Goal: Information Seeking & Learning: Learn about a topic

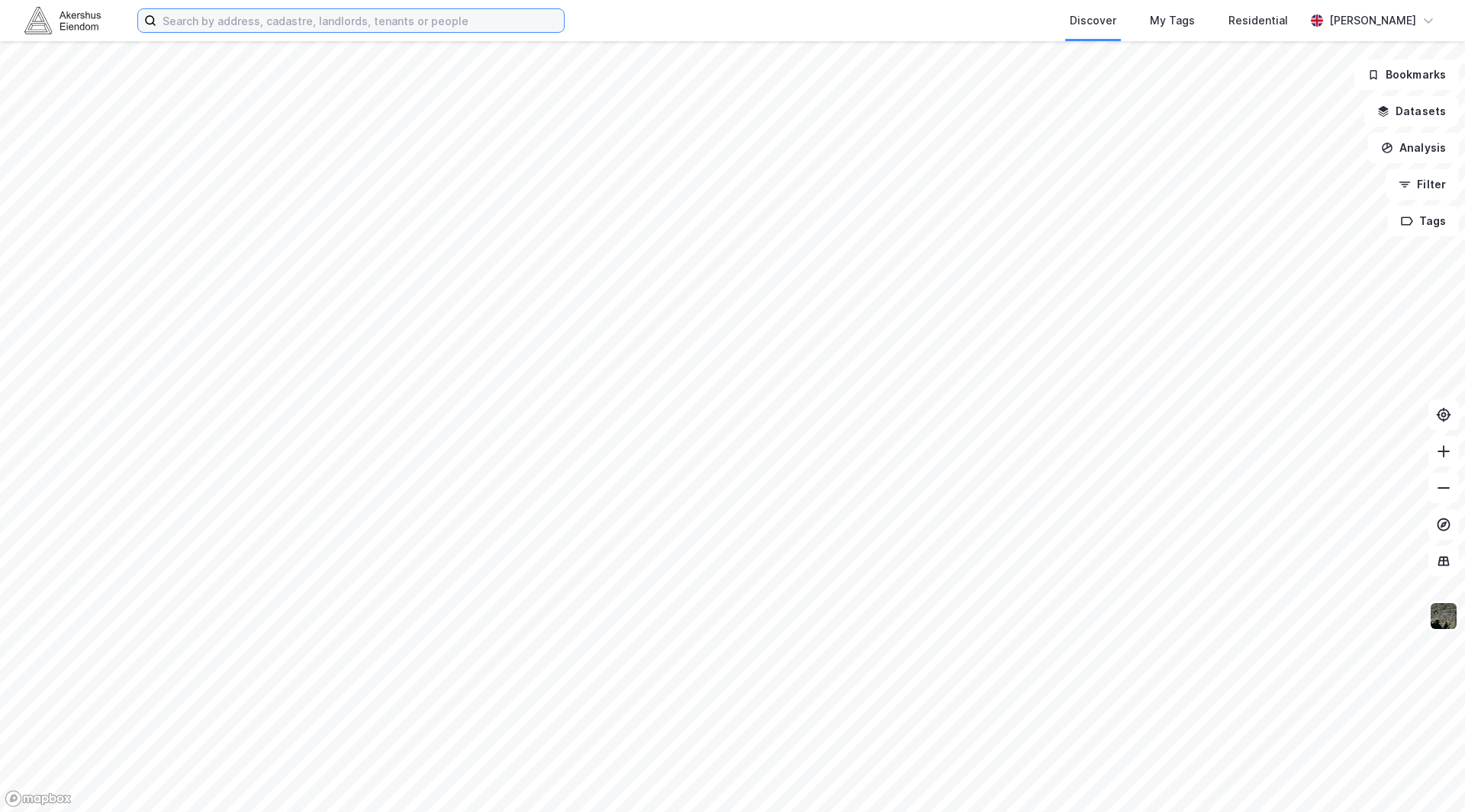
click at [263, 20] on input at bounding box center [360, 20] width 407 height 23
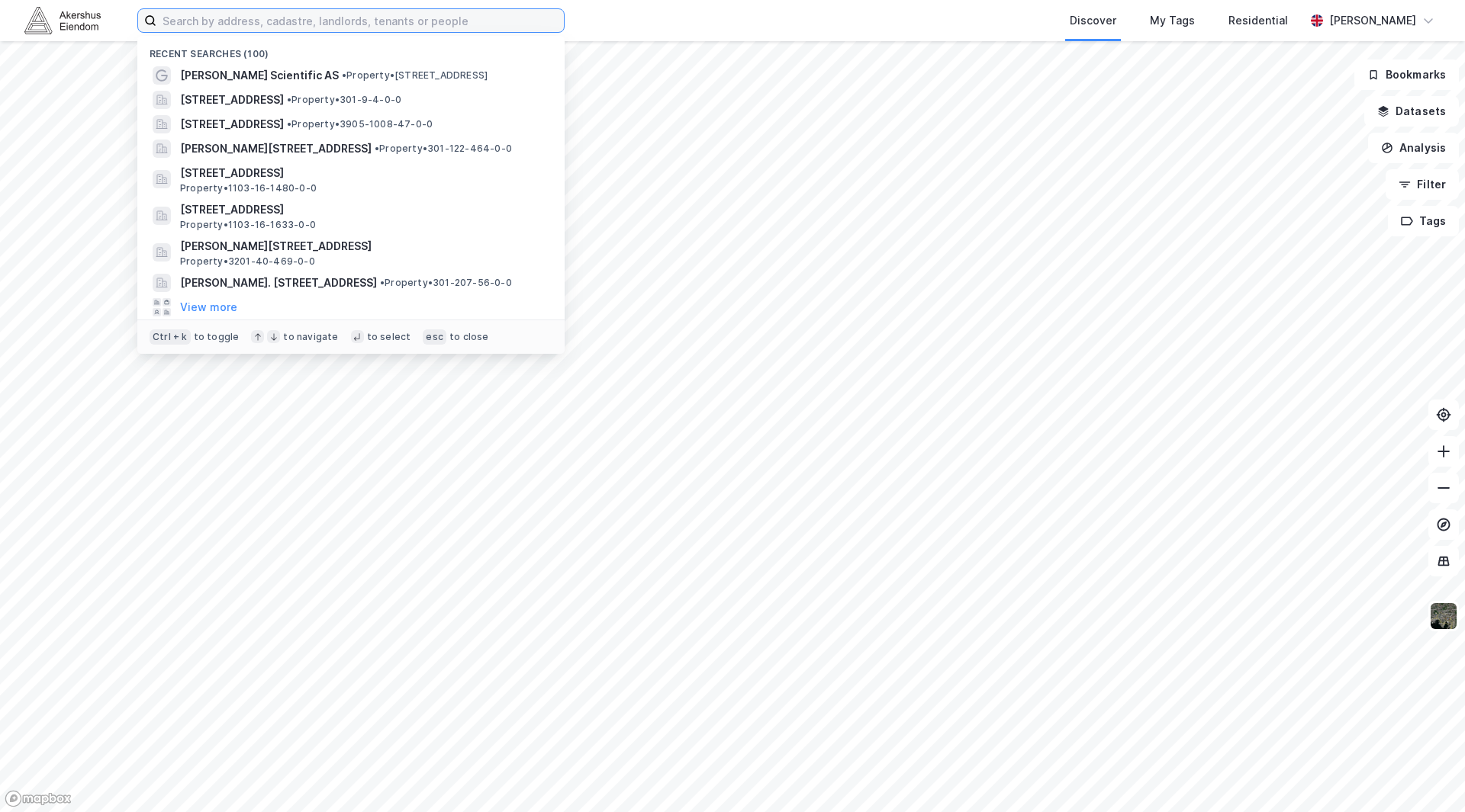
paste input "schweigaardsgate 16"
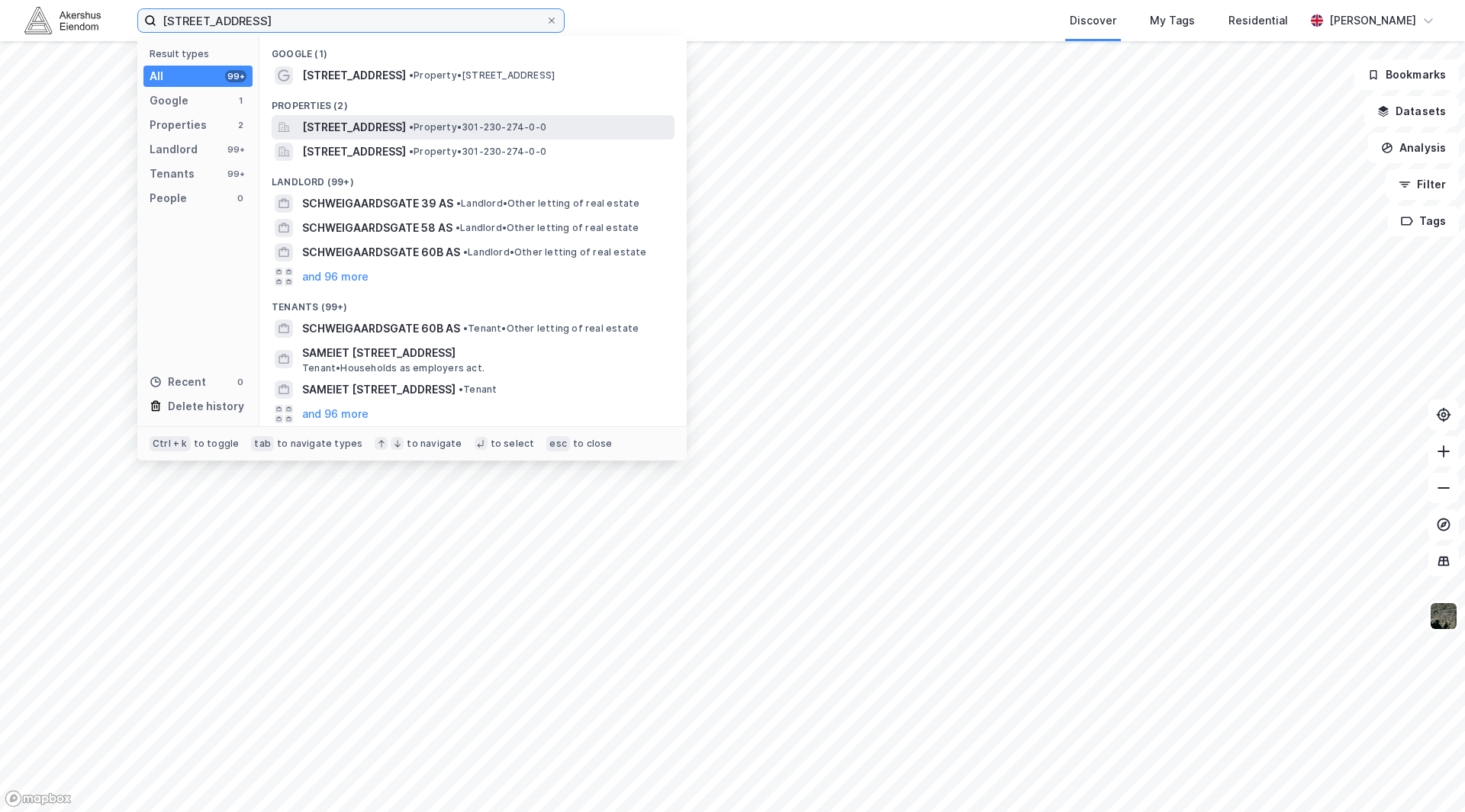
type input "schweigaardsgate 16"
click at [358, 125] on span "[STREET_ADDRESS]" at bounding box center [354, 127] width 104 height 19
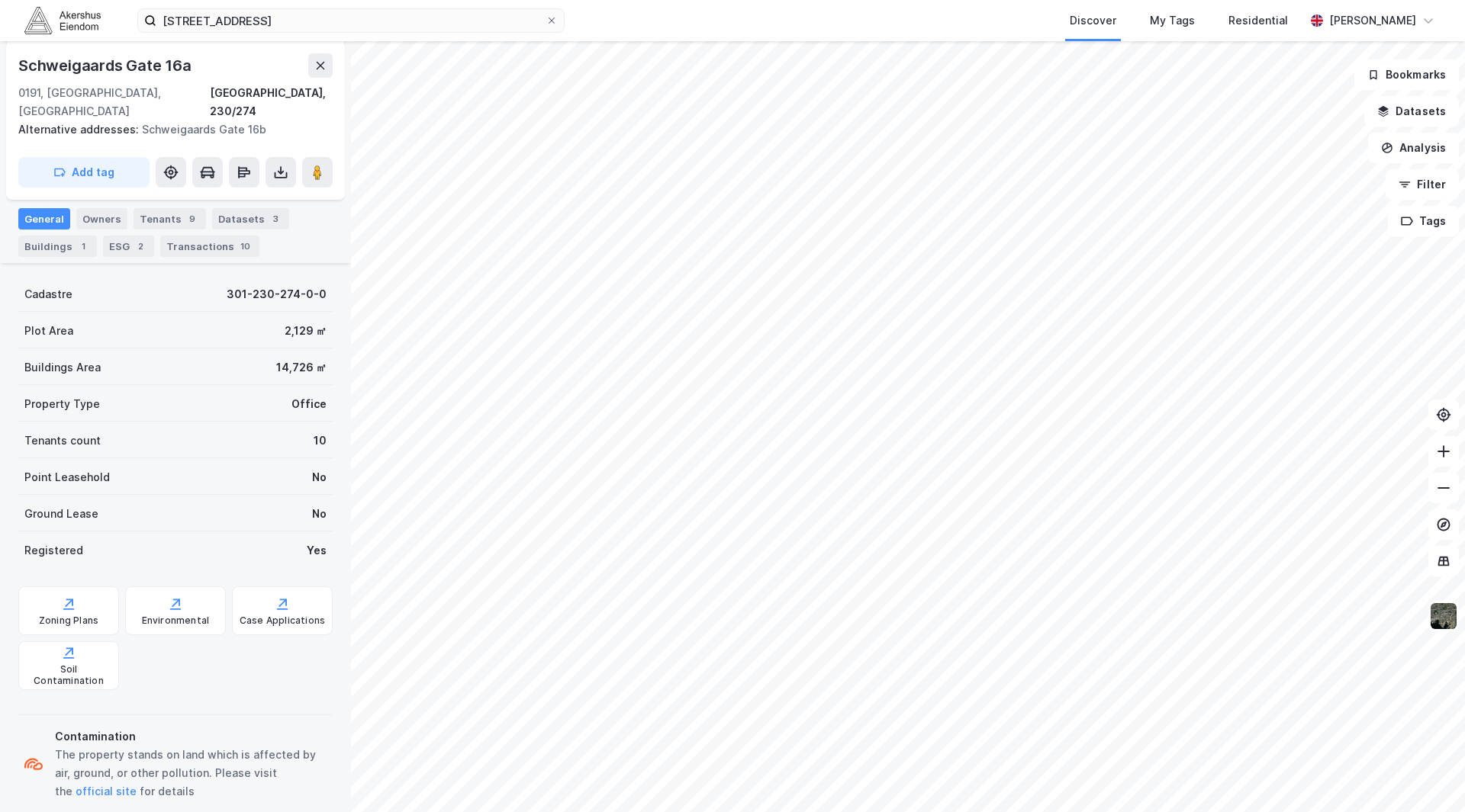
scroll to position [183, 0]
click at [166, 207] on div "Tenants 9" at bounding box center [169, 217] width 72 height 21
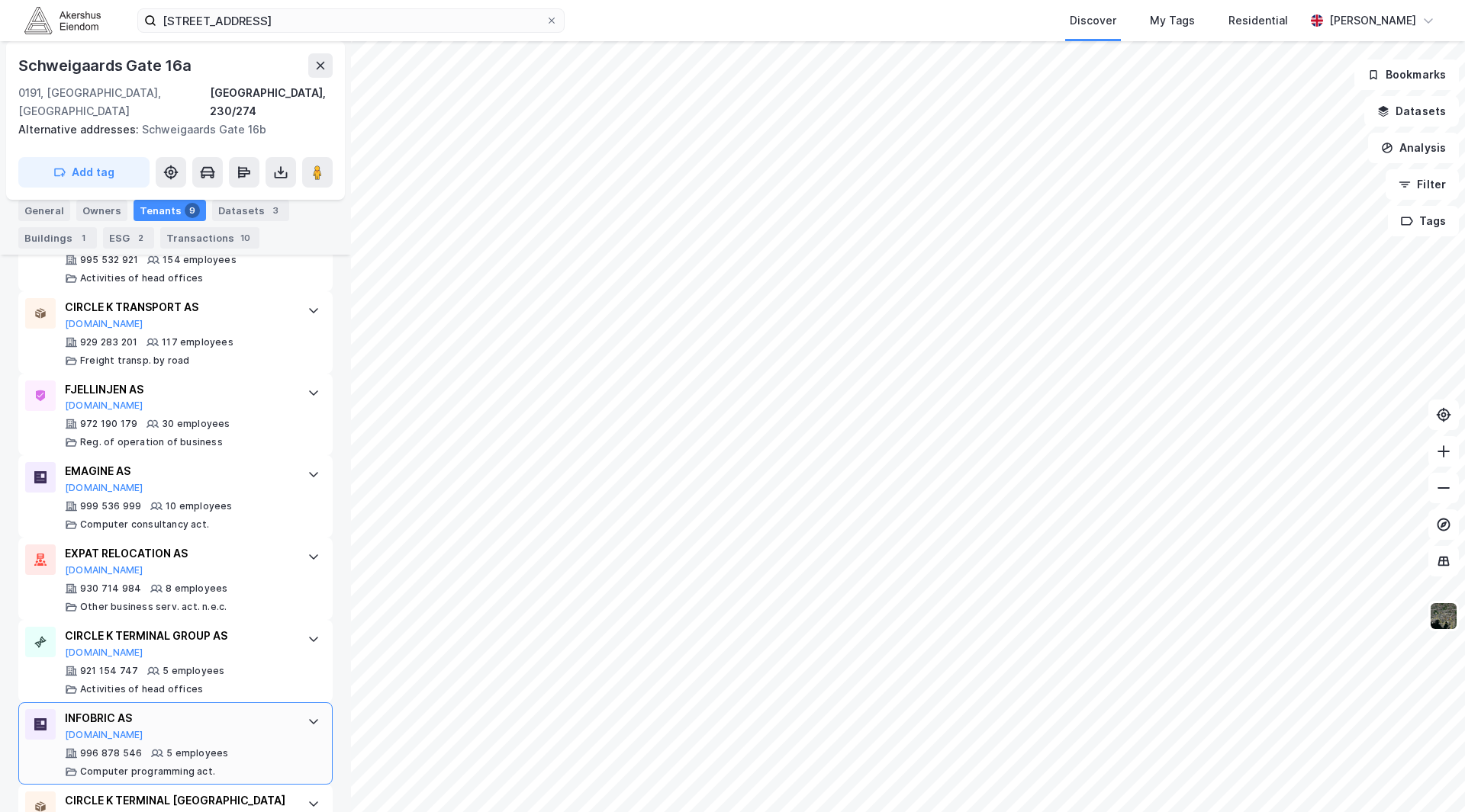
scroll to position [705, 0]
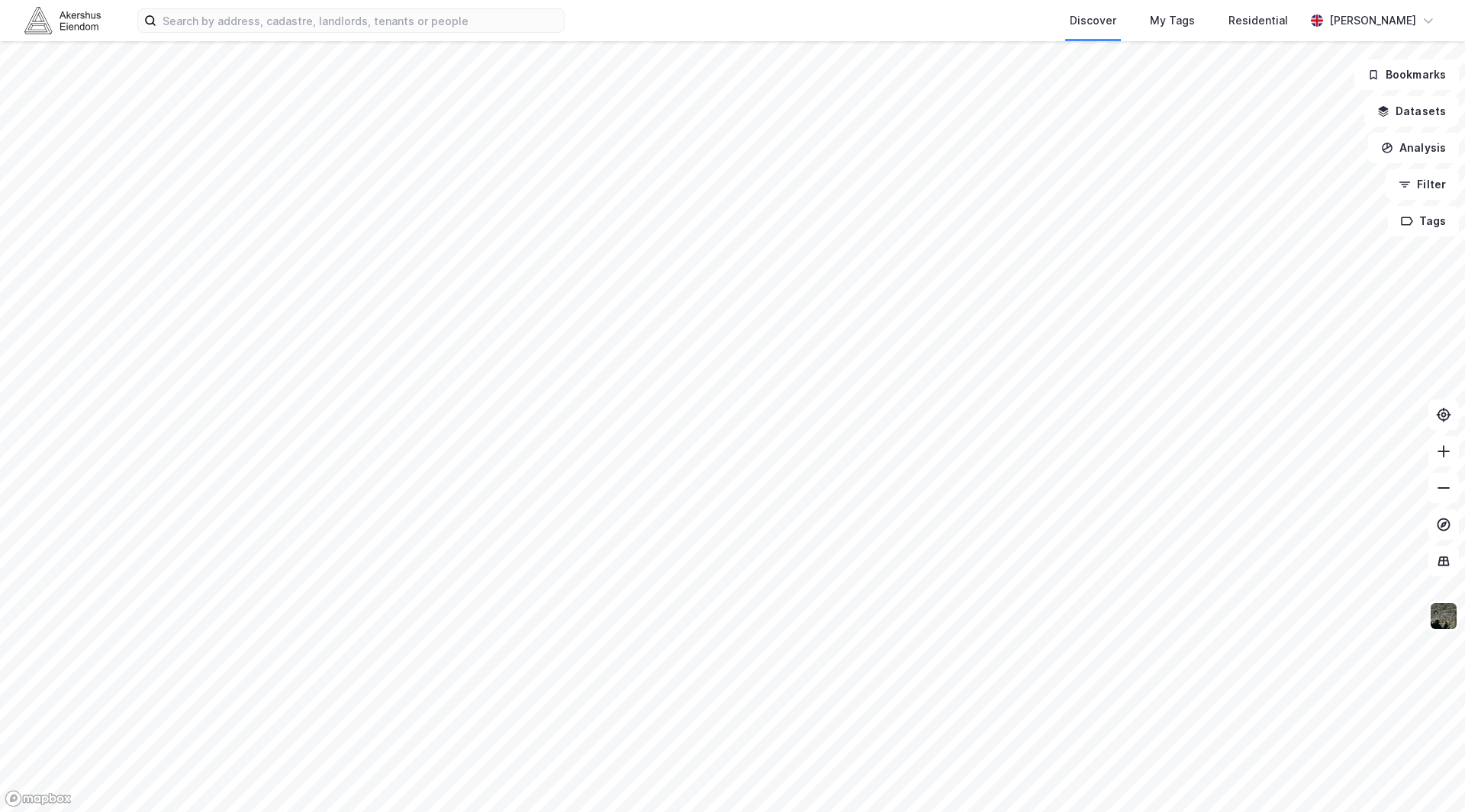
click at [395, 3] on div "Discover My Tags Residential [PERSON_NAME]" at bounding box center [732, 20] width 1465 height 42
click at [379, 20] on input at bounding box center [360, 20] width 407 height 23
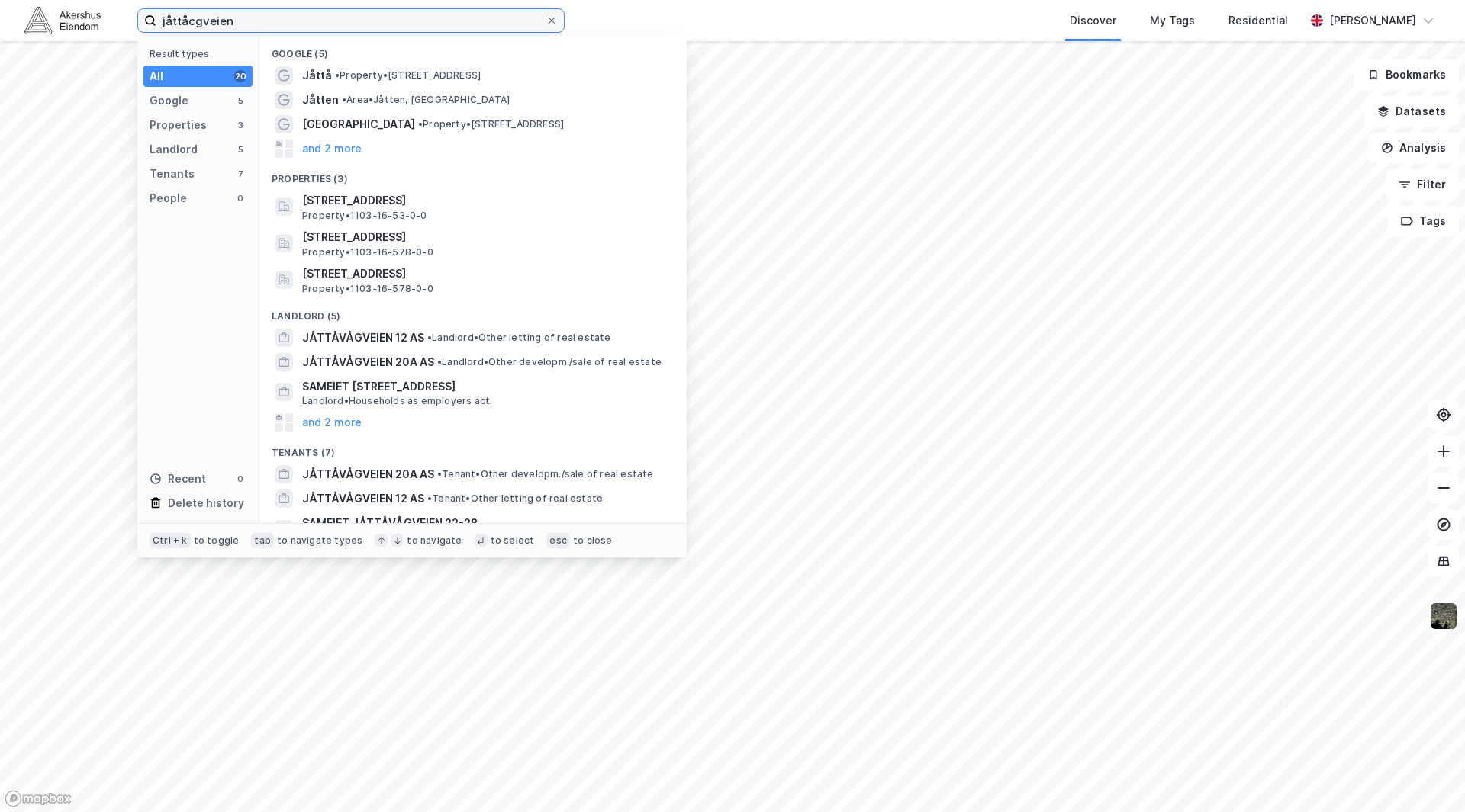
type input "J"
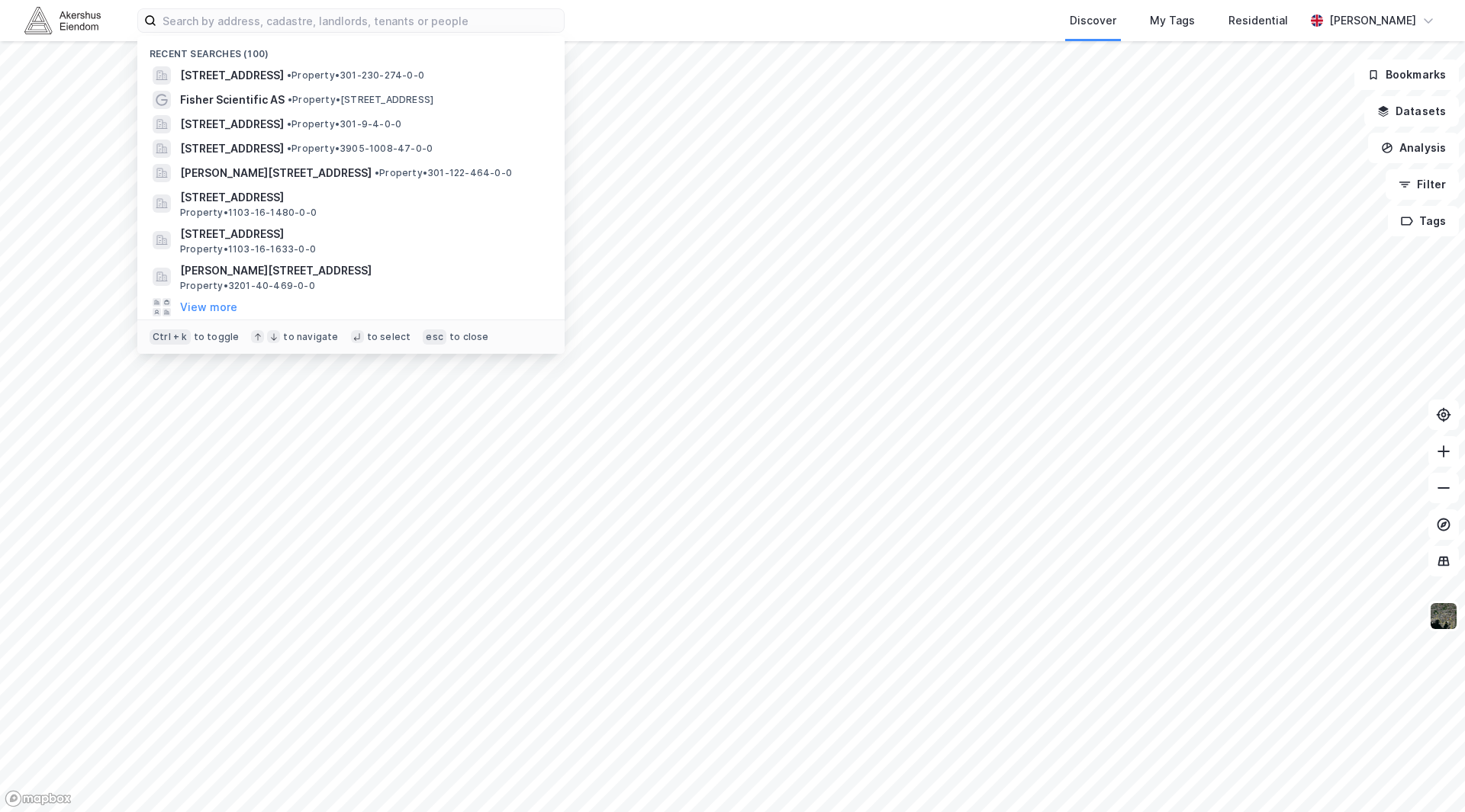
click at [214, 6] on div "Recent searches (100) [STREET_ADDRESS] • Property • 301-230-274-0-0 Fisher Scie…" at bounding box center [732, 20] width 1465 height 42
click at [214, 19] on input at bounding box center [360, 20] width 407 height 23
paste input "Jåttåvågveien"
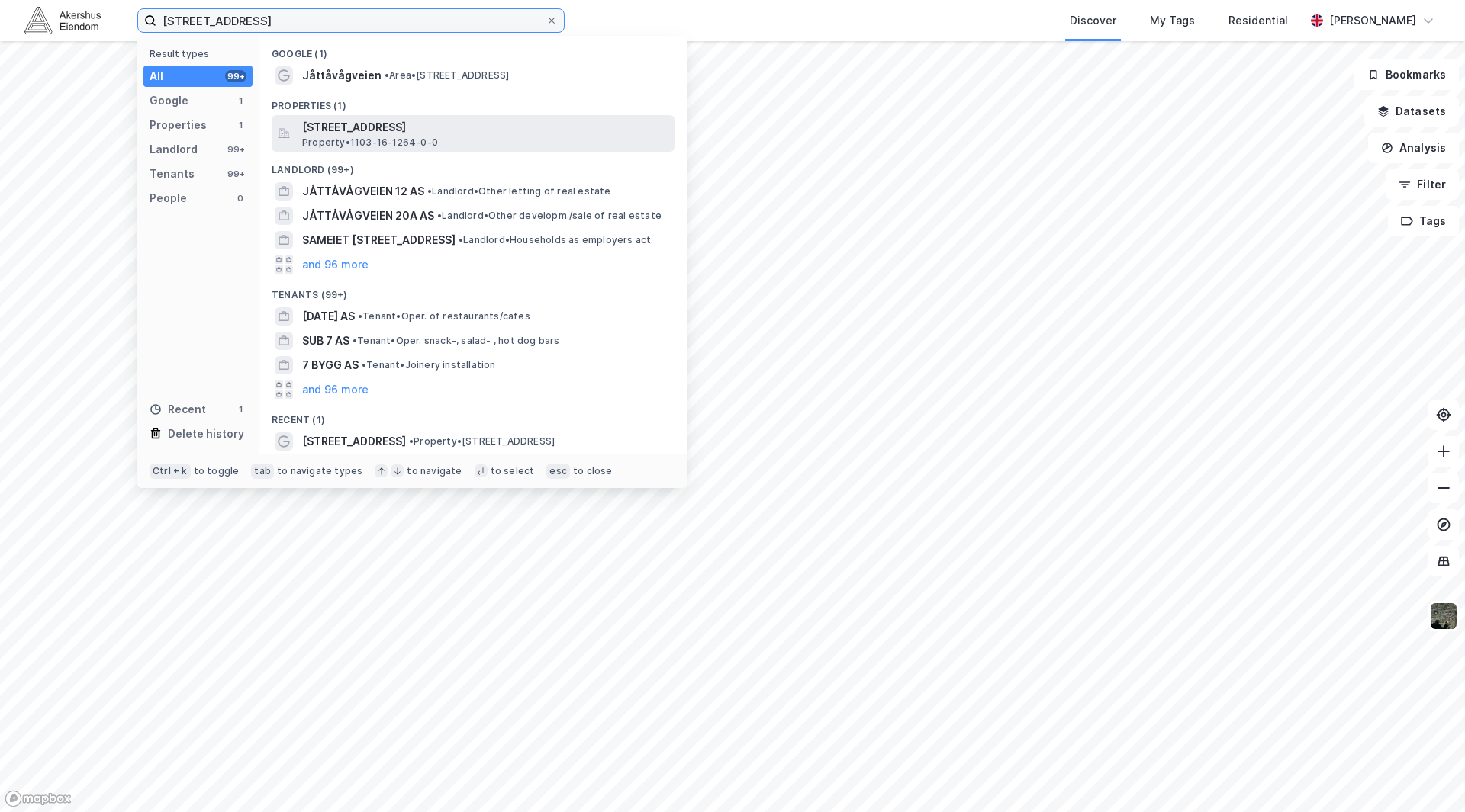
type input "[STREET_ADDRESS]"
click at [452, 146] on div "[STREET_ADDRESS], [GEOGRAPHIC_DATA] Property • 1103-16-1264-0-0" at bounding box center [486, 133] width 369 height 31
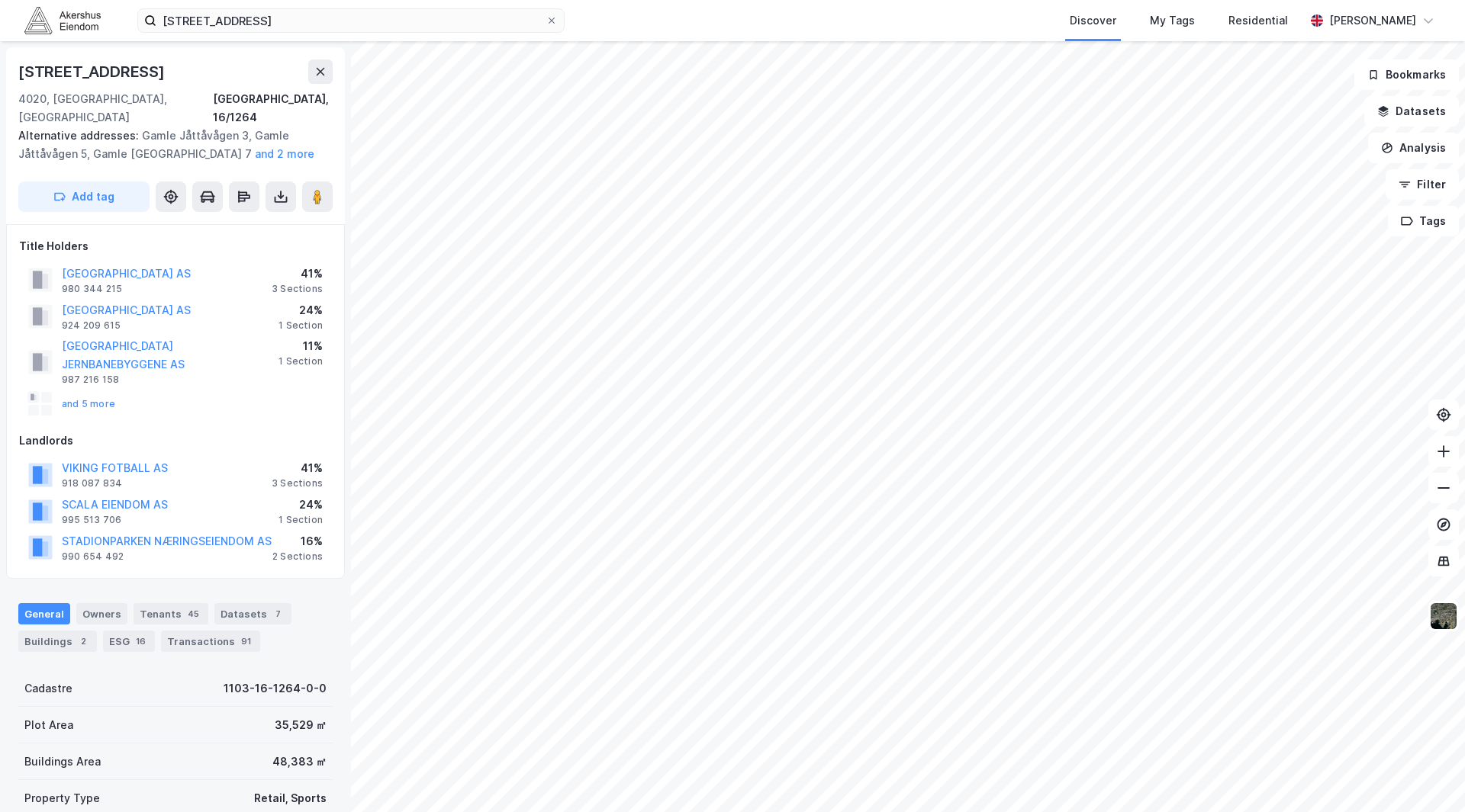
click at [115, 389] on div "and 5 more" at bounding box center [175, 404] width 313 height 31
click at [0, 0] on button "and 5 more" at bounding box center [0, 0] width 0 height 0
